Goal: Information Seeking & Learning: Learn about a topic

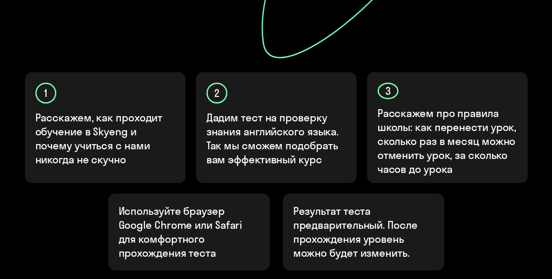
scroll to position [351, 0]
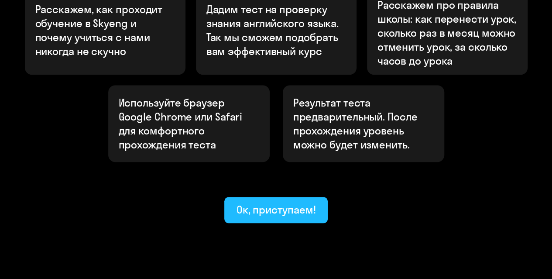
click at [280, 202] on div "Ок, приступаем!" at bounding box center [275, 209] width 79 height 14
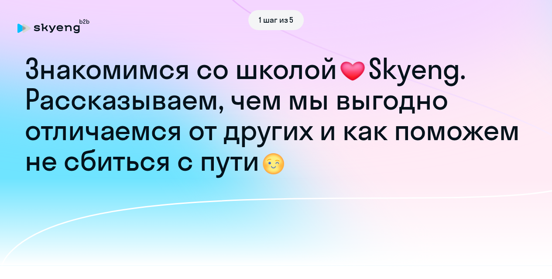
click at [49, 26] on div "1 шаг из 5" at bounding box center [275, 20] width 517 height 20
click at [19, 29] on div "1 шаг из 5" at bounding box center [275, 20] width 517 height 20
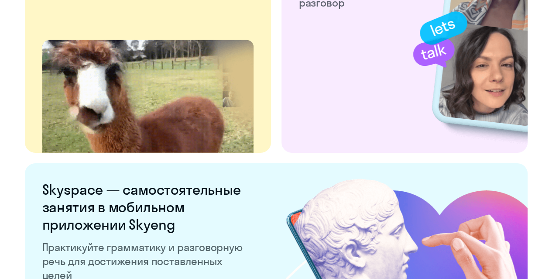
scroll to position [1743, 0]
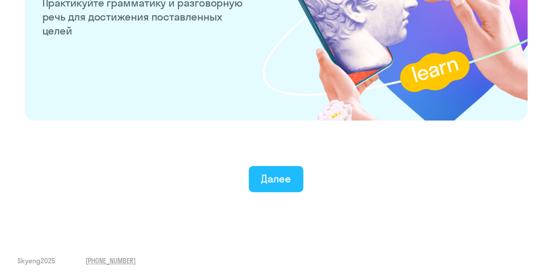
click at [280, 179] on div "Далее" at bounding box center [276, 178] width 30 height 14
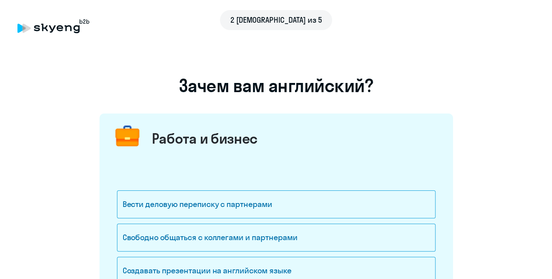
click at [49, 26] on div "2 [DEMOGRAPHIC_DATA] из 5" at bounding box center [275, 20] width 517 height 20
